Goal: Information Seeking & Learning: Learn about a topic

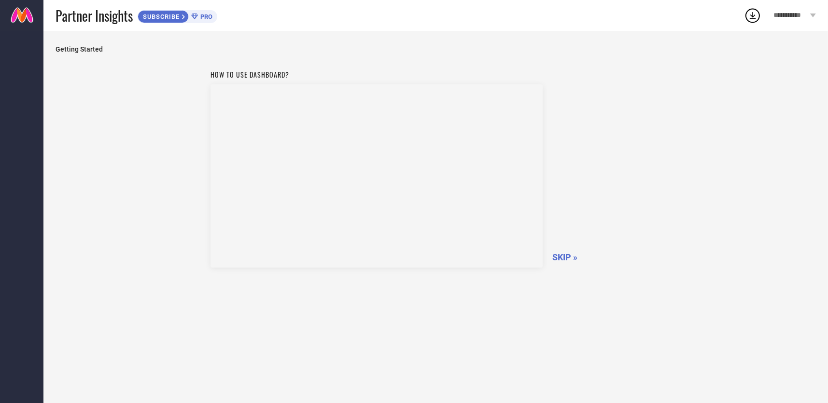
drag, startPoint x: 563, startPoint y: 258, endPoint x: 406, endPoint y: 282, distance: 158.1
click at [563, 258] on span "SKIP »" at bounding box center [564, 257] width 25 height 10
click at [201, 15] on span "PRO" at bounding box center [205, 16] width 14 height 7
click at [749, 14] on icon at bounding box center [752, 15] width 17 height 17
click at [181, 150] on div "Unable to load filters at this moment. Please try later." at bounding box center [435, 217] width 784 height 373
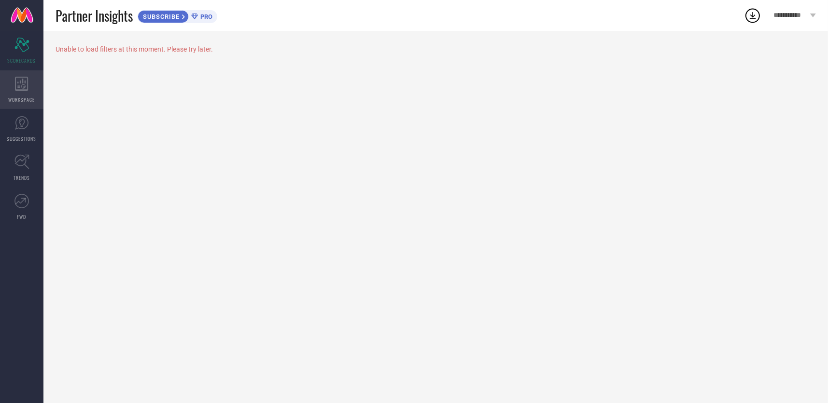
click at [26, 93] on div "WORKSPACE" at bounding box center [21, 89] width 43 height 39
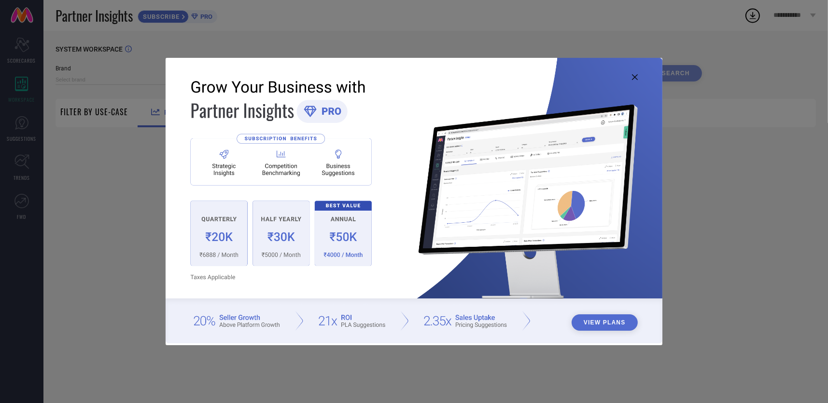
type input "1 STOP FASHION"
type input "All"
click at [635, 78] on icon at bounding box center [635, 77] width 6 height 6
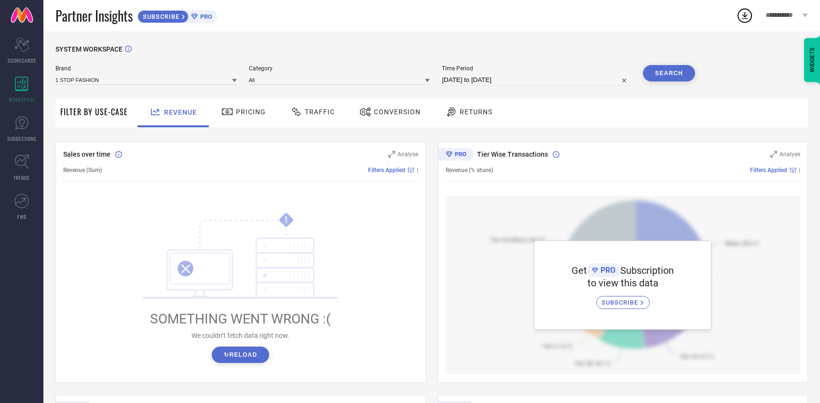
click at [255, 110] on span "Pricing" at bounding box center [251, 112] width 30 height 8
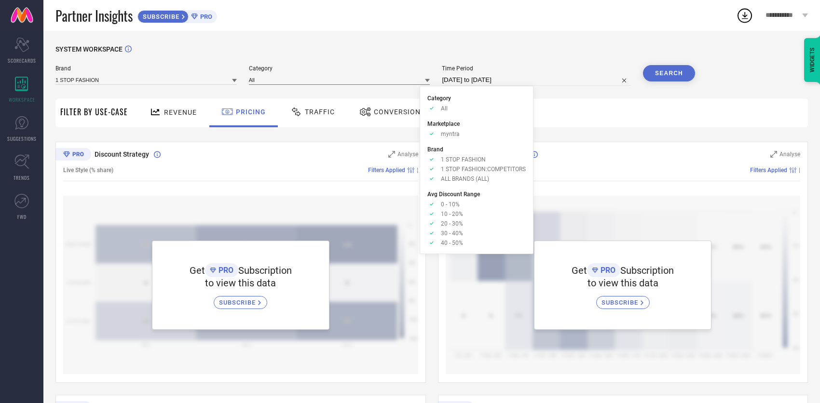
click at [305, 83] on input at bounding box center [339, 80] width 181 height 10
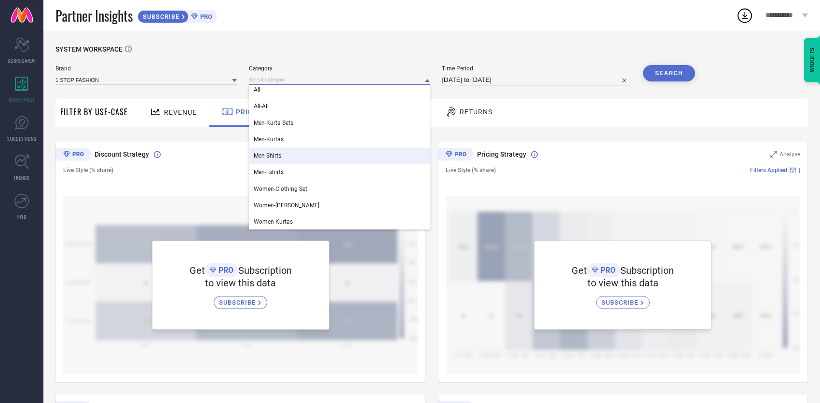
scroll to position [4, 0]
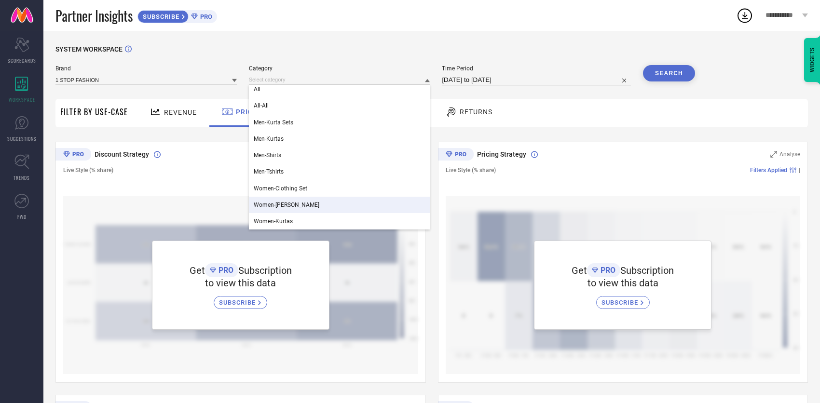
click at [294, 202] on span "Women-[PERSON_NAME]" at bounding box center [287, 205] width 66 height 7
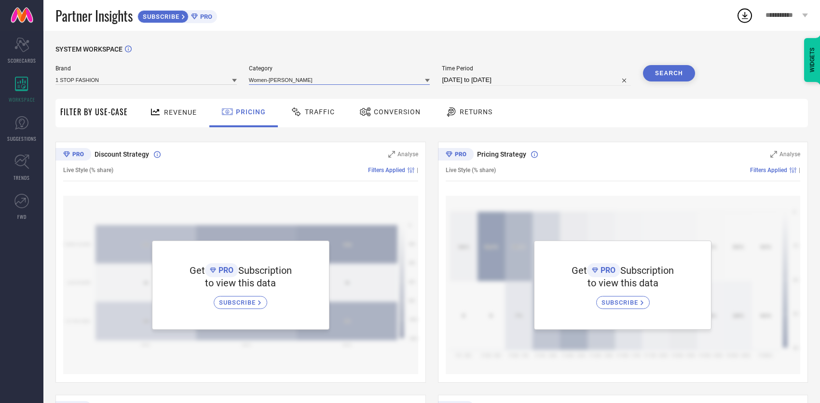
click at [290, 78] on input at bounding box center [339, 80] width 181 height 10
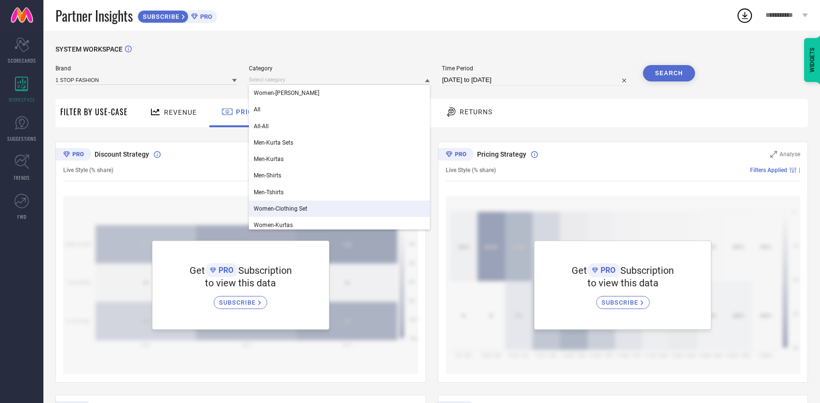
click at [293, 209] on span "Women-Clothing Set" at bounding box center [281, 209] width 54 height 7
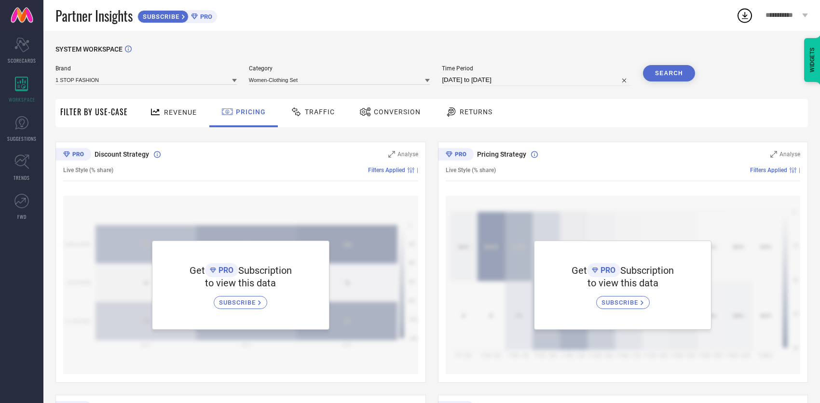
click at [236, 304] on span "SUBSCRIBE" at bounding box center [238, 302] width 39 height 7
